Goal: Transaction & Acquisition: Purchase product/service

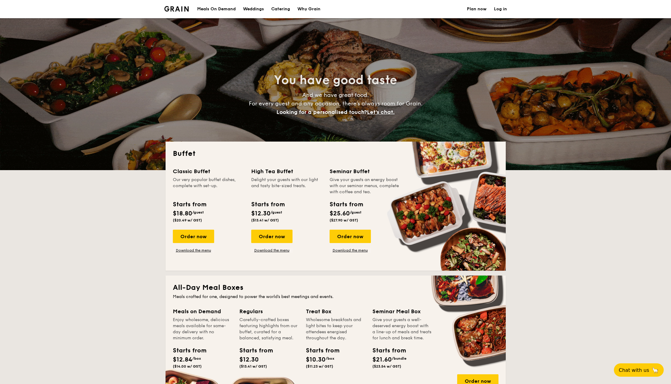
select select
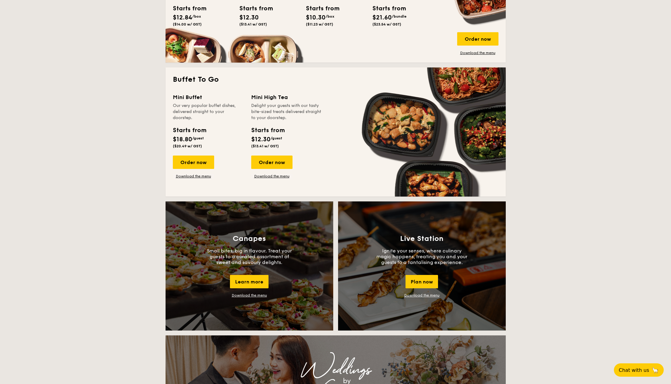
scroll to position [415, 0]
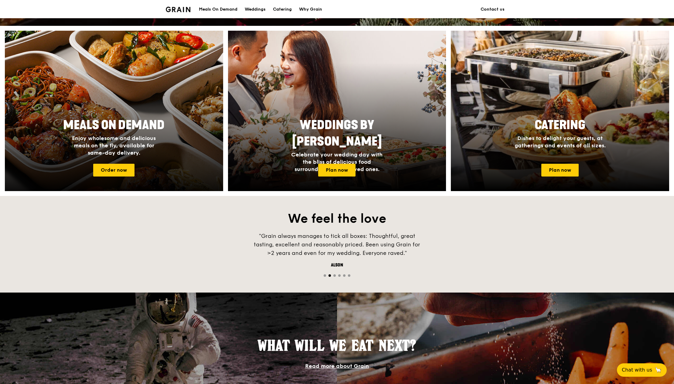
scroll to position [219, 0]
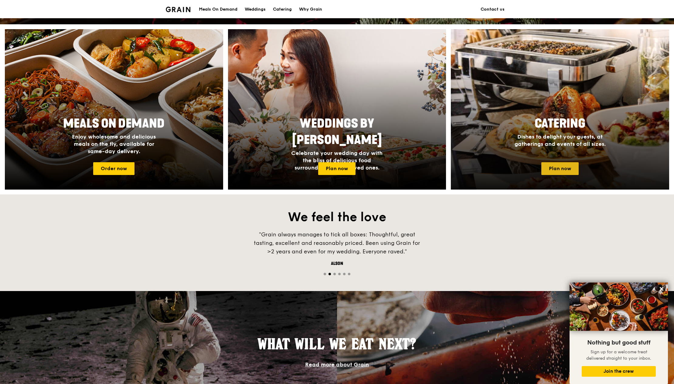
click at [564, 167] on link "Plan now" at bounding box center [559, 168] width 37 height 13
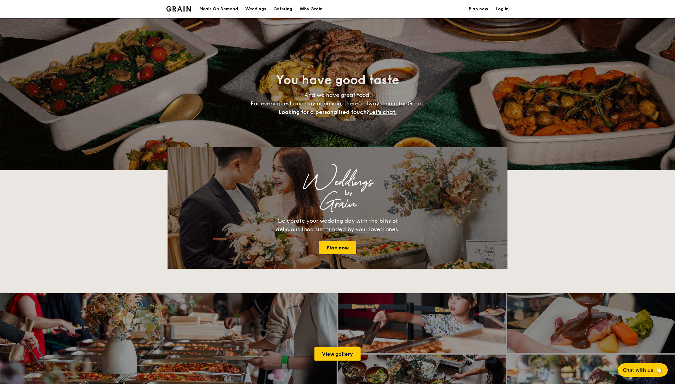
select select
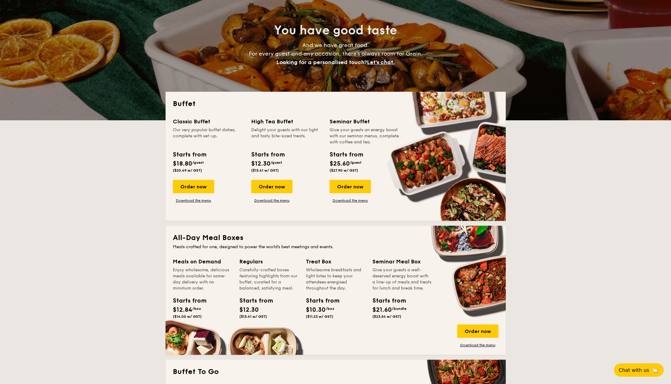
scroll to position [51, 0]
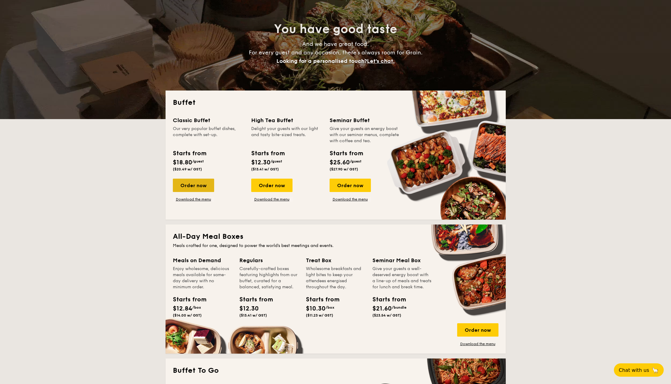
click at [200, 187] on div "Order now" at bounding box center [193, 185] width 41 height 13
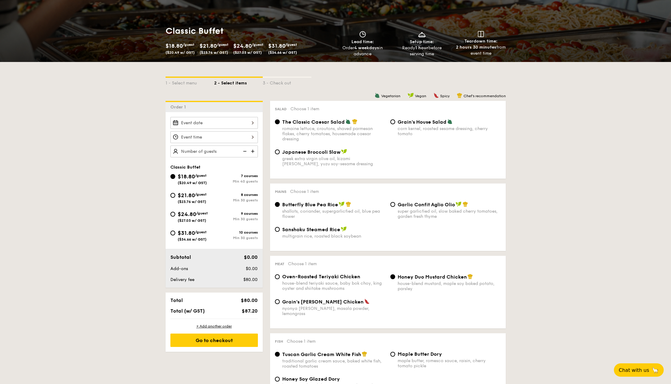
scroll to position [72, 0]
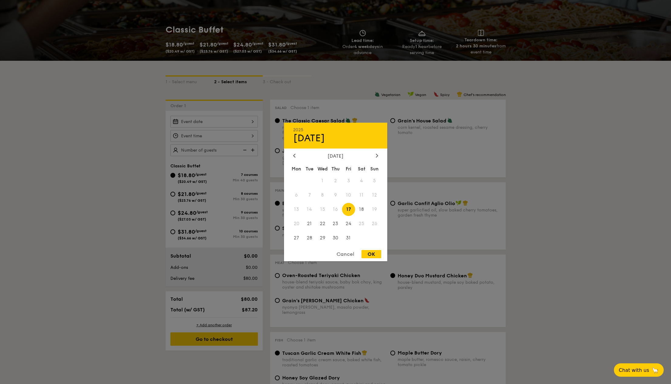
click at [197, 124] on div "2025 Oct 17 October 2025 Mon Tue Wed Thu Fri Sat Sun 1 2 3 4 5 6 7 8 9 10 11 12…" at bounding box center [213, 122] width 87 height 12
click at [363, 224] on span "25" at bounding box center [361, 223] width 13 height 13
click at [375, 222] on span "26" at bounding box center [374, 223] width 13 height 13
click at [362, 225] on span "25" at bounding box center [361, 223] width 13 height 13
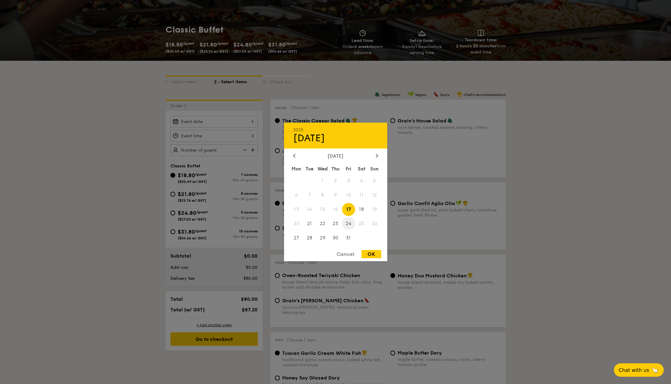
click at [350, 223] on span "24" at bounding box center [348, 223] width 13 height 13
click at [373, 255] on div "OK" at bounding box center [371, 254] width 20 height 8
type input "Oct 24, 2025"
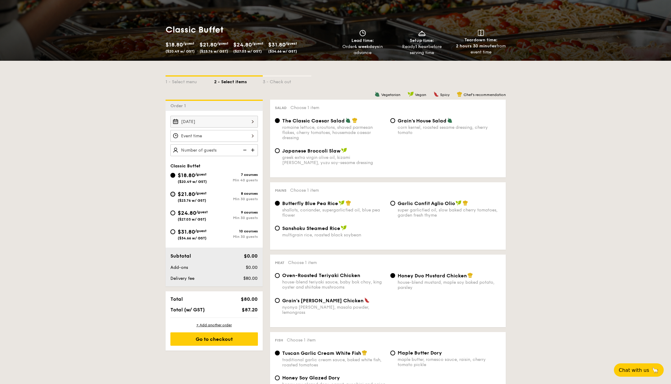
click at [173, 194] on input "$21.80 /guest ($23.76 w/ GST) 8 courses Min 30 guests" at bounding box center [172, 194] width 5 height 5
radio input "true"
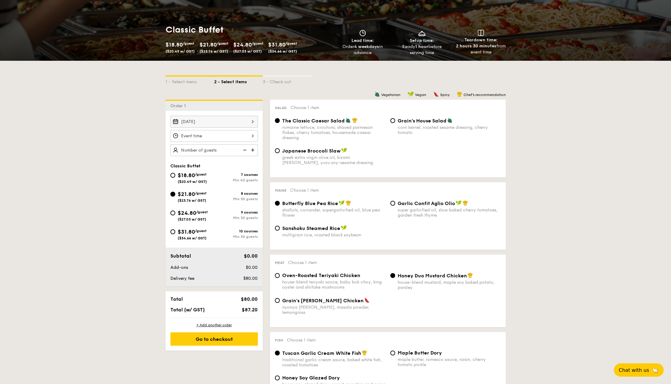
radio input "true"
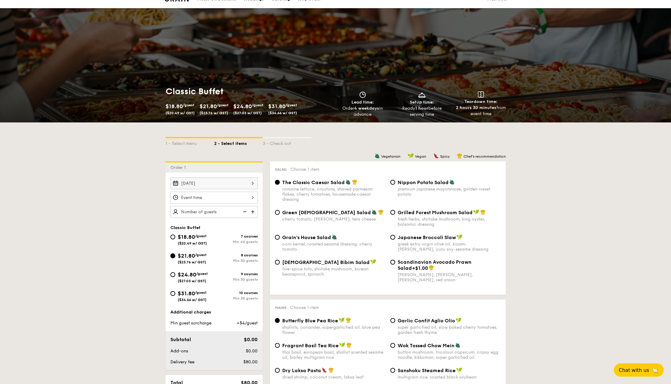
scroll to position [0, 0]
